Goal: Navigation & Orientation: Find specific page/section

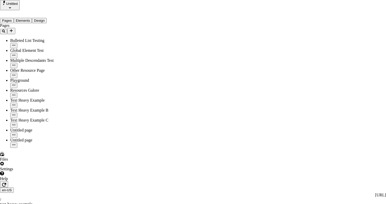
drag, startPoint x: 200, startPoint y: 40, endPoint x: 215, endPoint y: 51, distance: 19.1
drag, startPoint x: 208, startPoint y: 45, endPoint x: 222, endPoint y: 54, distance: 16.2
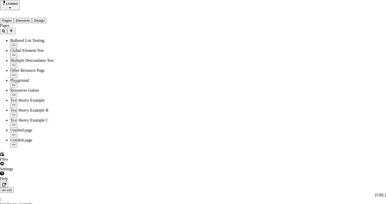
drag, startPoint x: 226, startPoint y: 30, endPoint x: 228, endPoint y: 55, distance: 24.9
drag, startPoint x: 236, startPoint y: 54, endPoint x: 177, endPoint y: 49, distance: 58.8
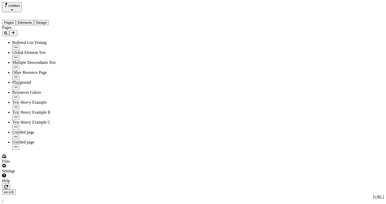
click at [44, 174] on div "Settings" at bounding box center [35, 169] width 66 height 10
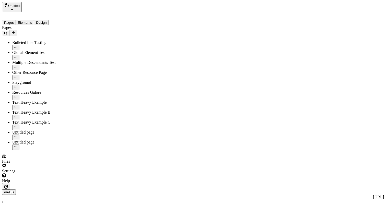
click at [48, 174] on div "Settings" at bounding box center [35, 169] width 66 height 10
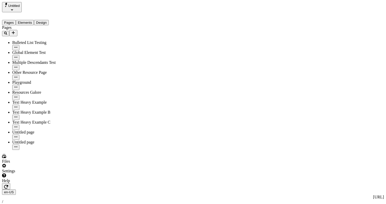
click at [46, 174] on div "Settings" at bounding box center [35, 169] width 66 height 10
